Goal: Find specific page/section: Find specific page/section

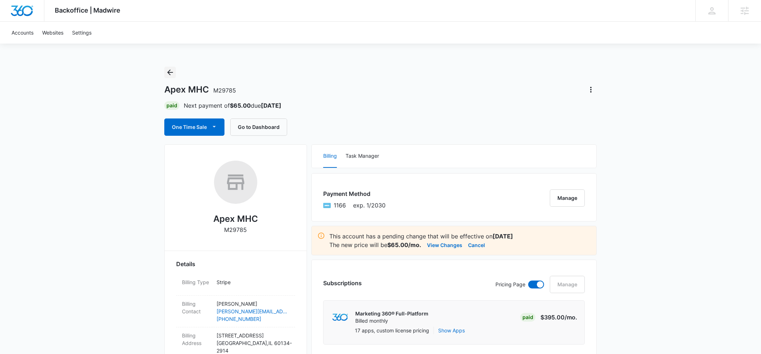
click at [172, 72] on icon "Back" at bounding box center [170, 73] width 6 height 6
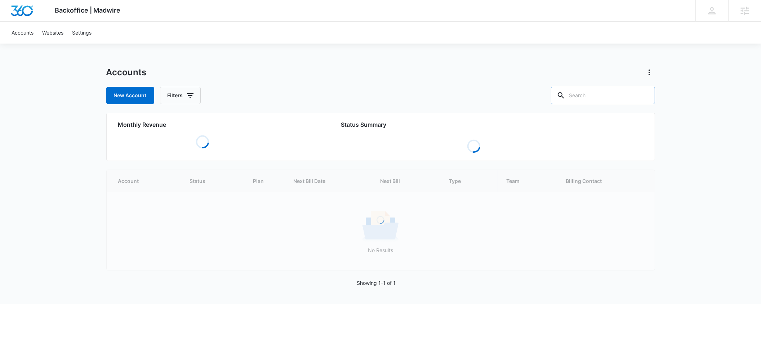
click at [594, 96] on input "text" at bounding box center [603, 95] width 104 height 17
type input "M7554"
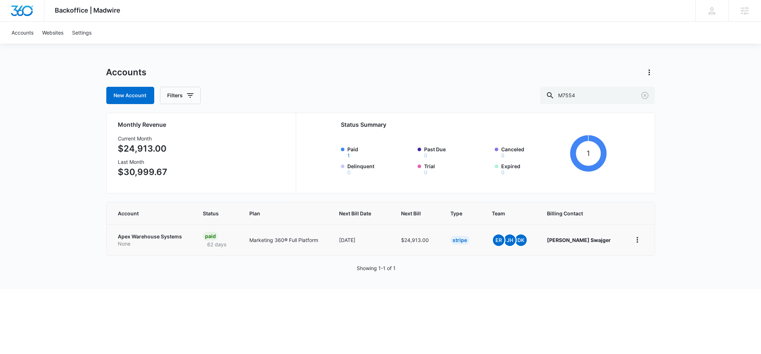
click at [164, 239] on p "Apex Warehouse Systems" at bounding box center [151, 236] width 67 height 7
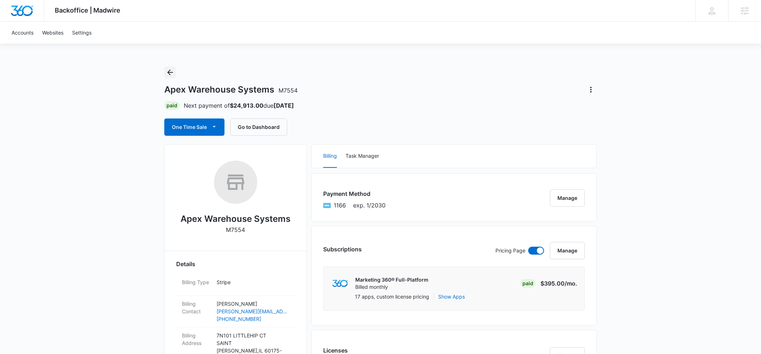
click at [169, 73] on icon "Back" at bounding box center [170, 72] width 9 height 9
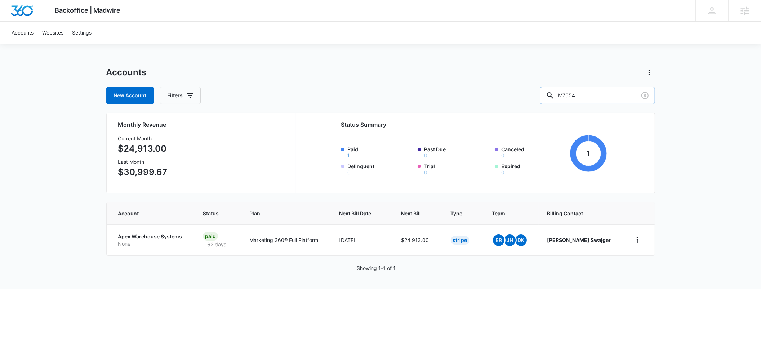
drag, startPoint x: 597, startPoint y: 97, endPoint x: 557, endPoint y: 98, distance: 39.3
click at [557, 98] on div "New Account Filters M7554" at bounding box center [380, 95] width 549 height 17
type input "Mallard man"
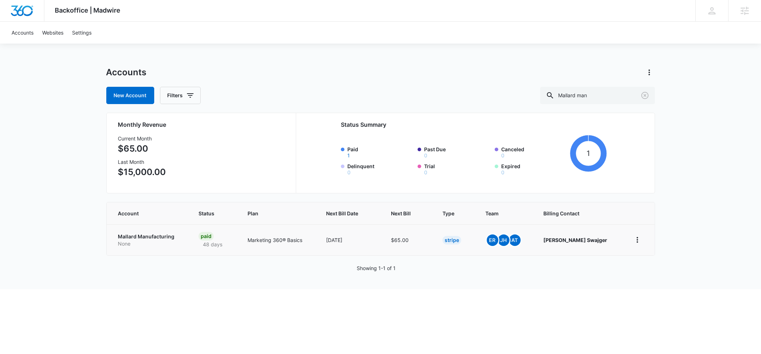
click at [125, 238] on p "Mallard Manufacturing" at bounding box center [149, 236] width 63 height 7
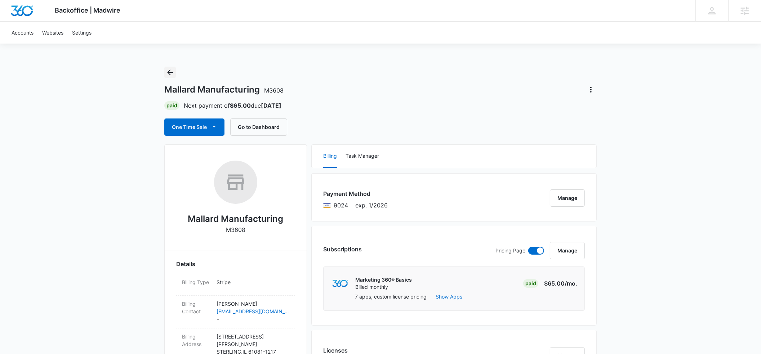
click at [171, 72] on icon "Back" at bounding box center [170, 73] width 6 height 6
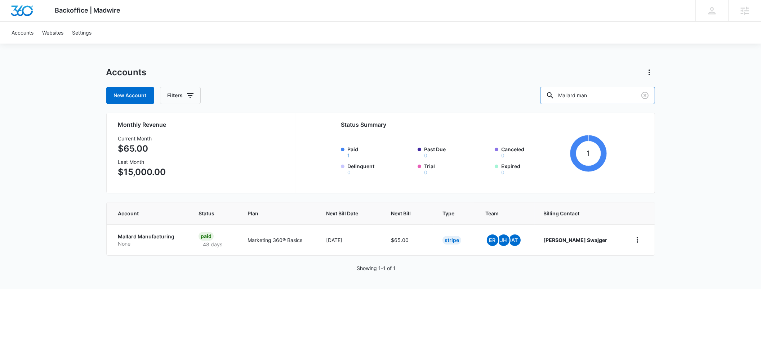
drag, startPoint x: 609, startPoint y: 96, endPoint x: 556, endPoint y: 97, distance: 53.0
click at [556, 97] on div "New Account Filters Mallard man" at bounding box center [380, 95] width 549 height 17
type input "a"
type input "[PERSON_NAME] law"
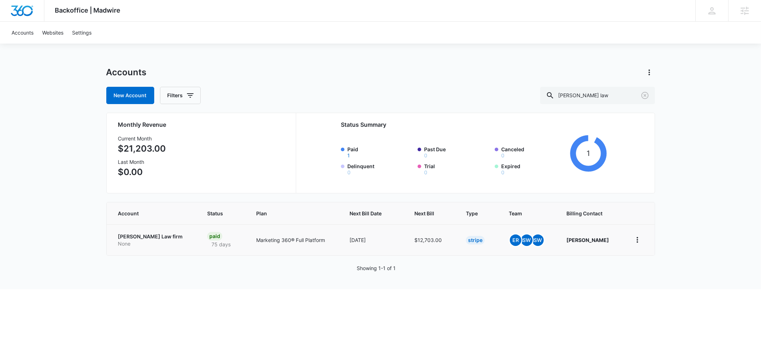
click at [127, 229] on td "[PERSON_NAME] Law firm None" at bounding box center [153, 240] width 92 height 31
click at [127, 240] on p "[PERSON_NAME] Law firm" at bounding box center [154, 236] width 72 height 7
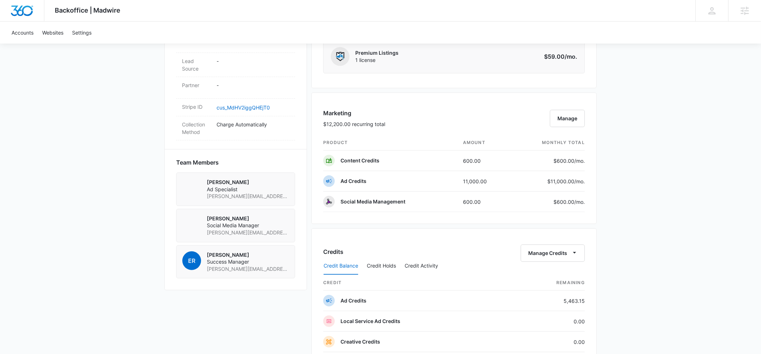
scroll to position [408, 0]
